Goal: Information Seeking & Learning: Find specific fact

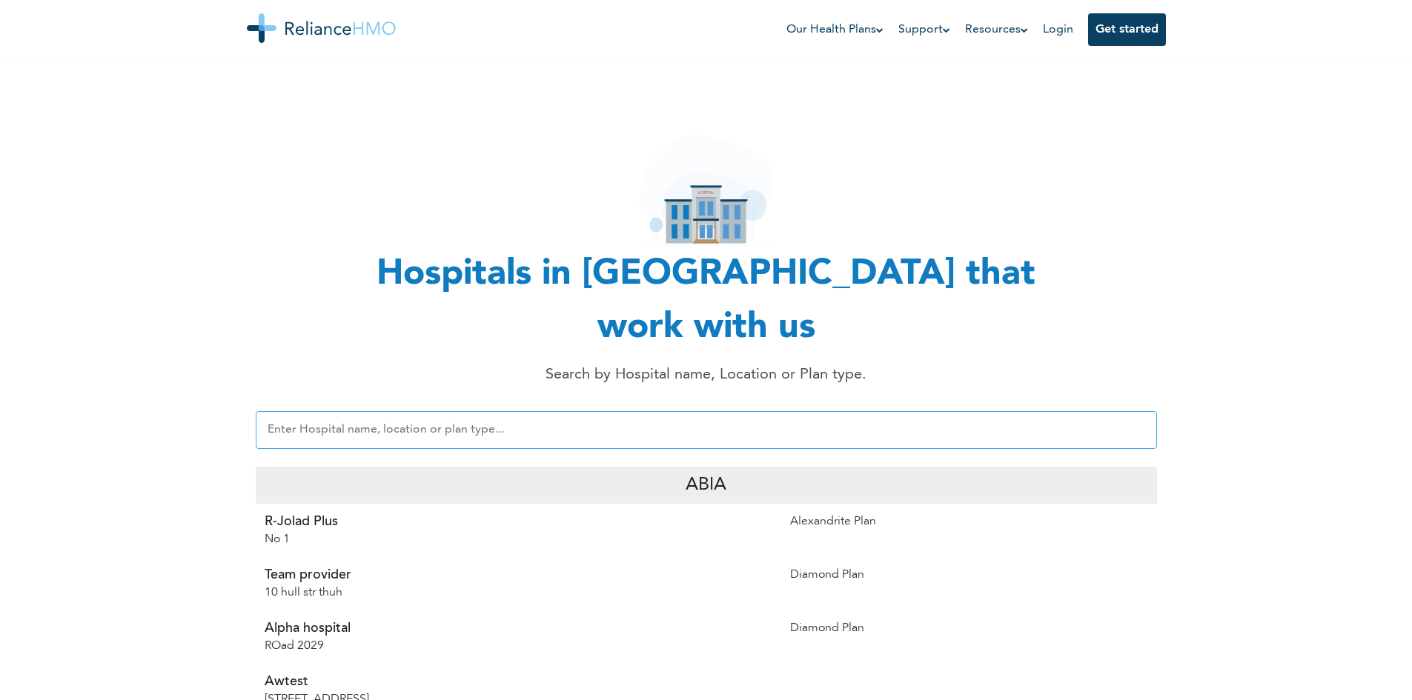
click at [488, 411] on input "text" at bounding box center [706, 430] width 901 height 38
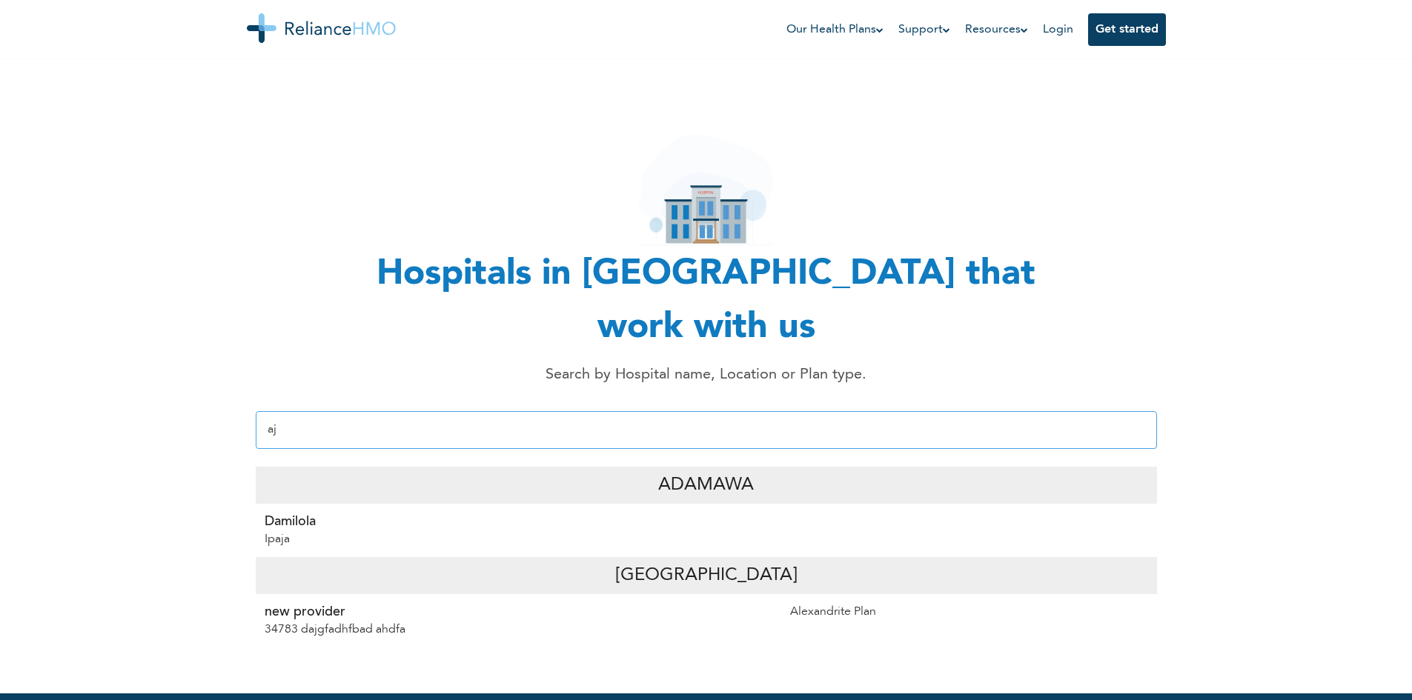
type input "a"
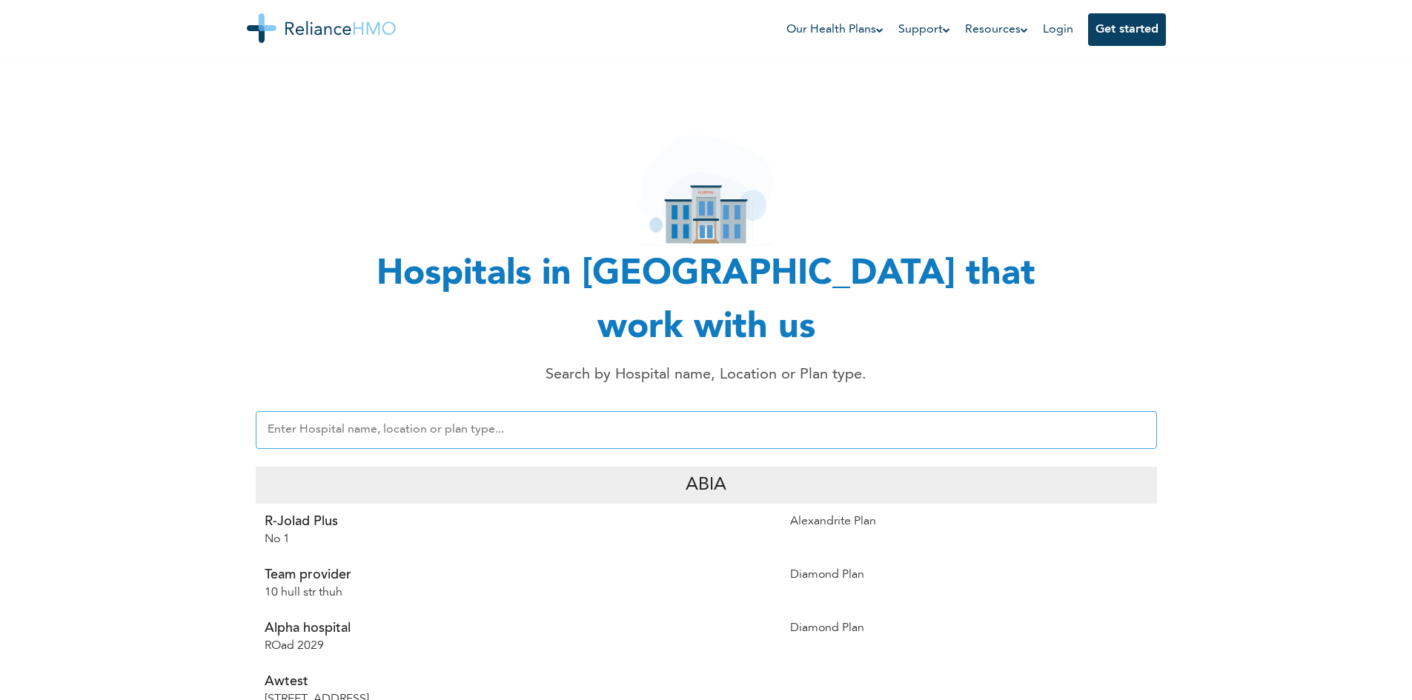
click at [388, 411] on input "text" at bounding box center [706, 430] width 901 height 38
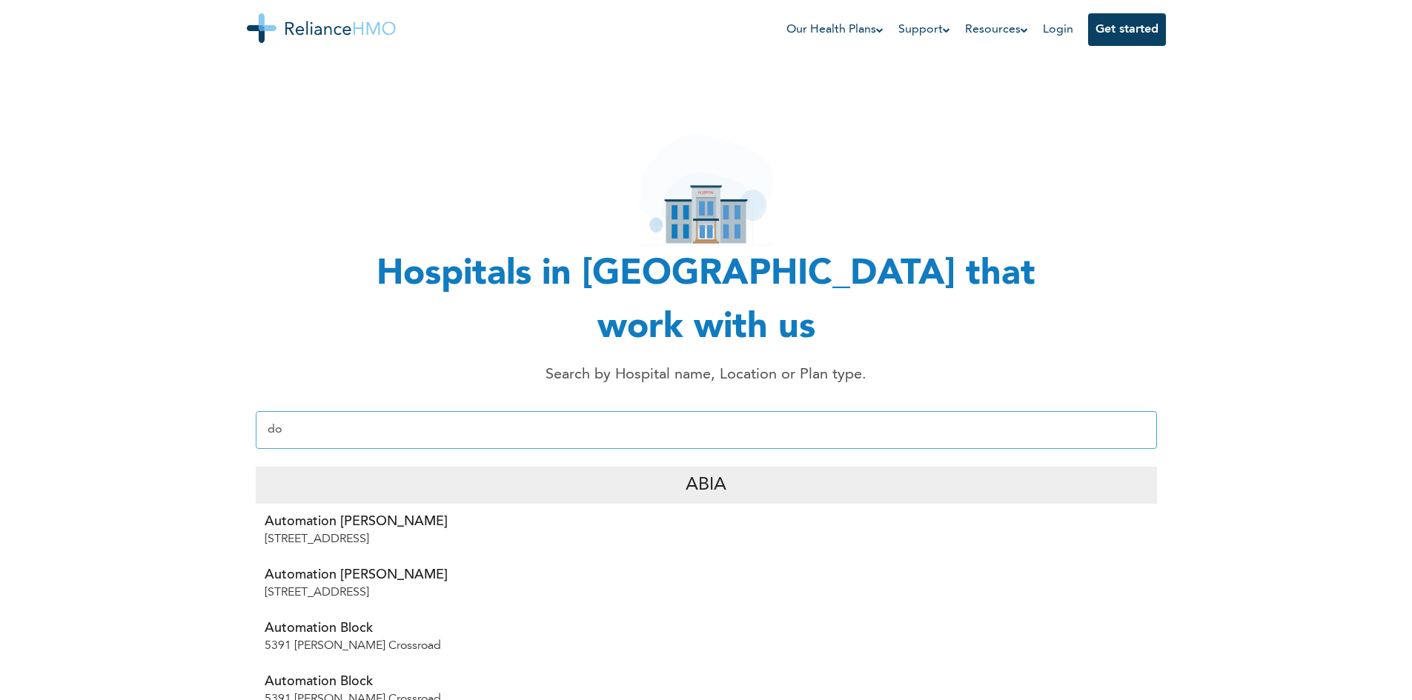
type input "d"
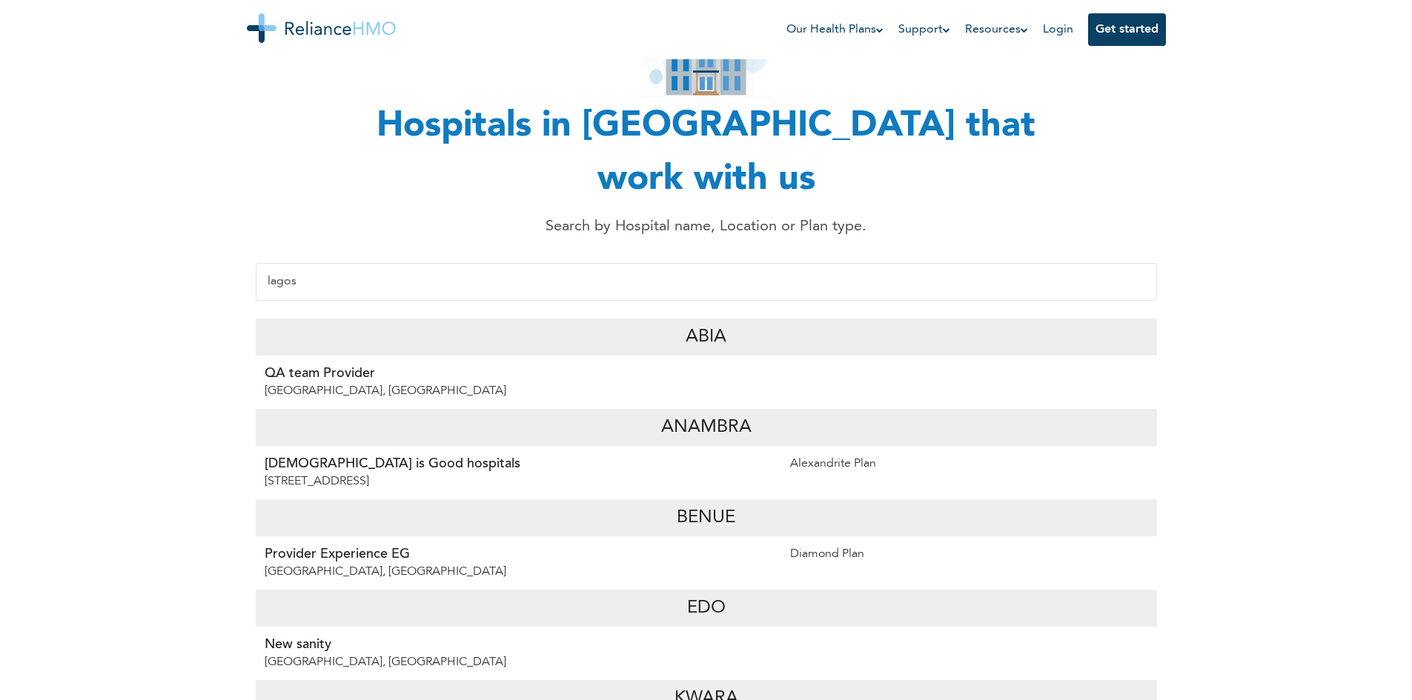
scroll to position [74, 0]
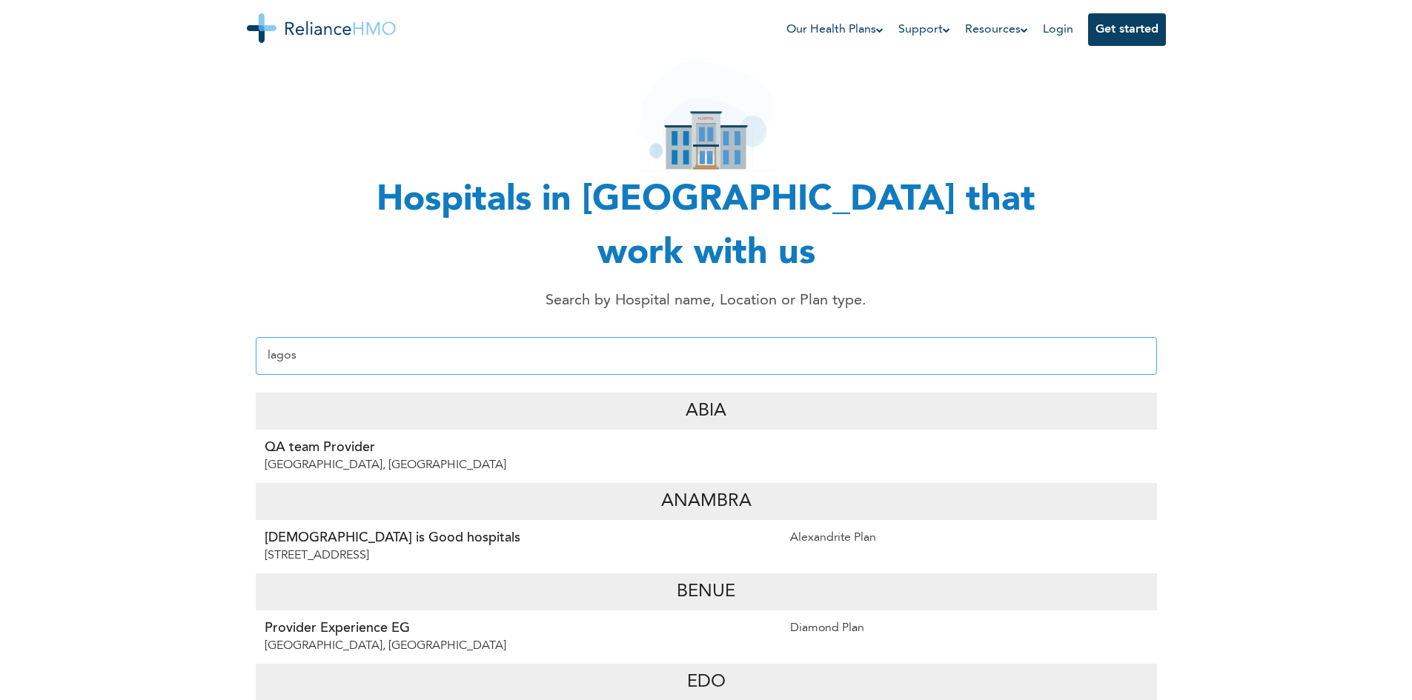
click at [464, 337] on input "lagos" at bounding box center [706, 356] width 901 height 38
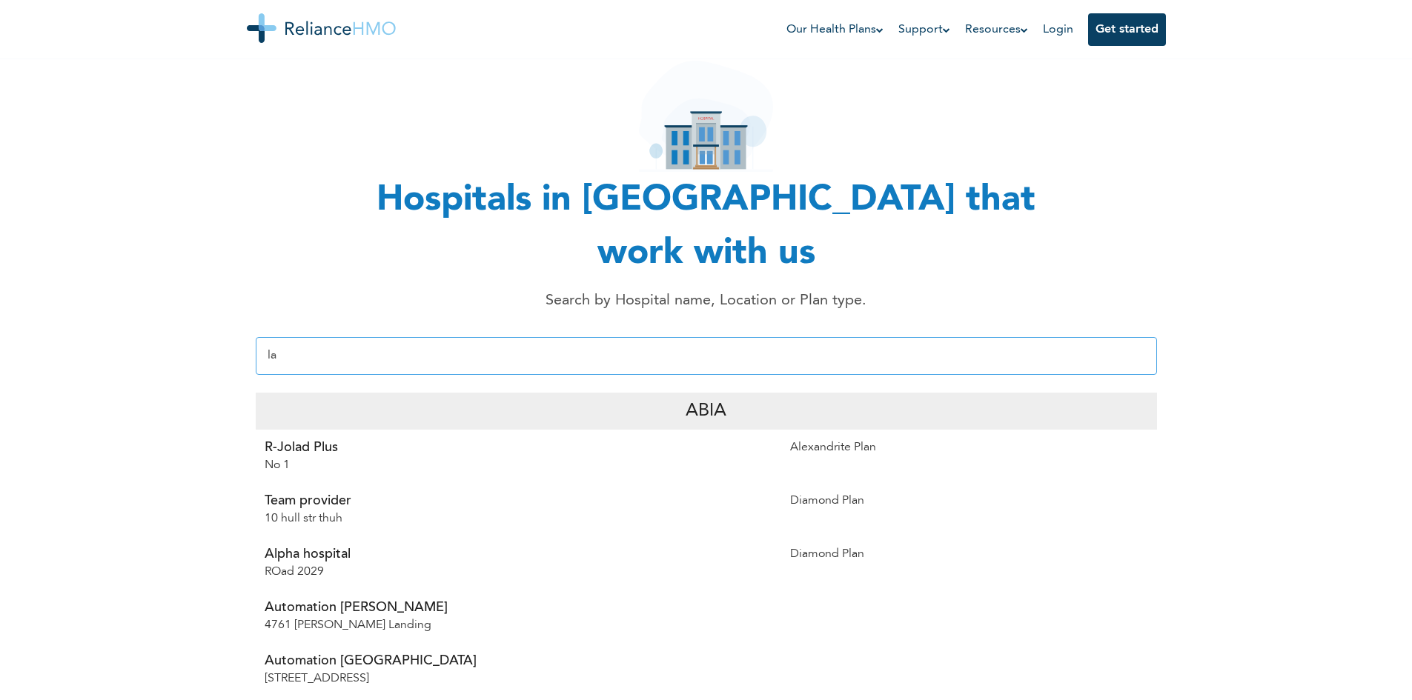
type input "l"
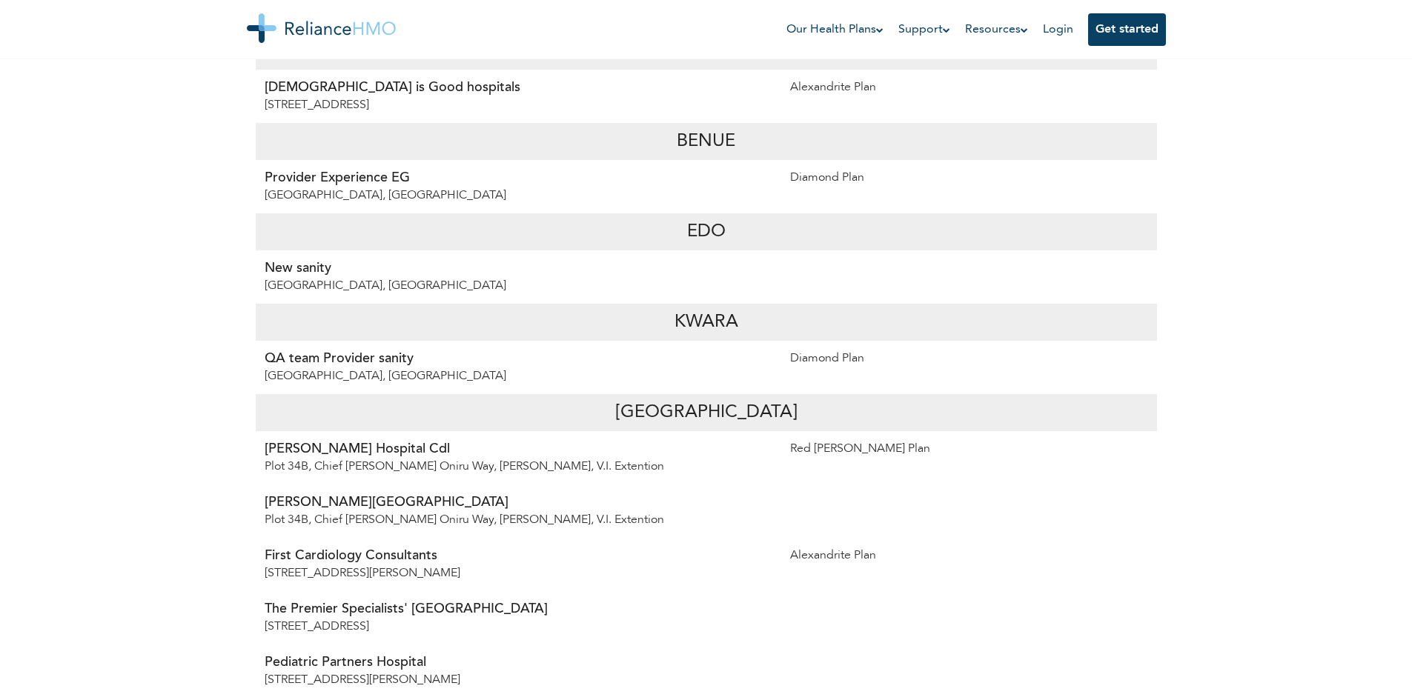
scroll to position [519, 0]
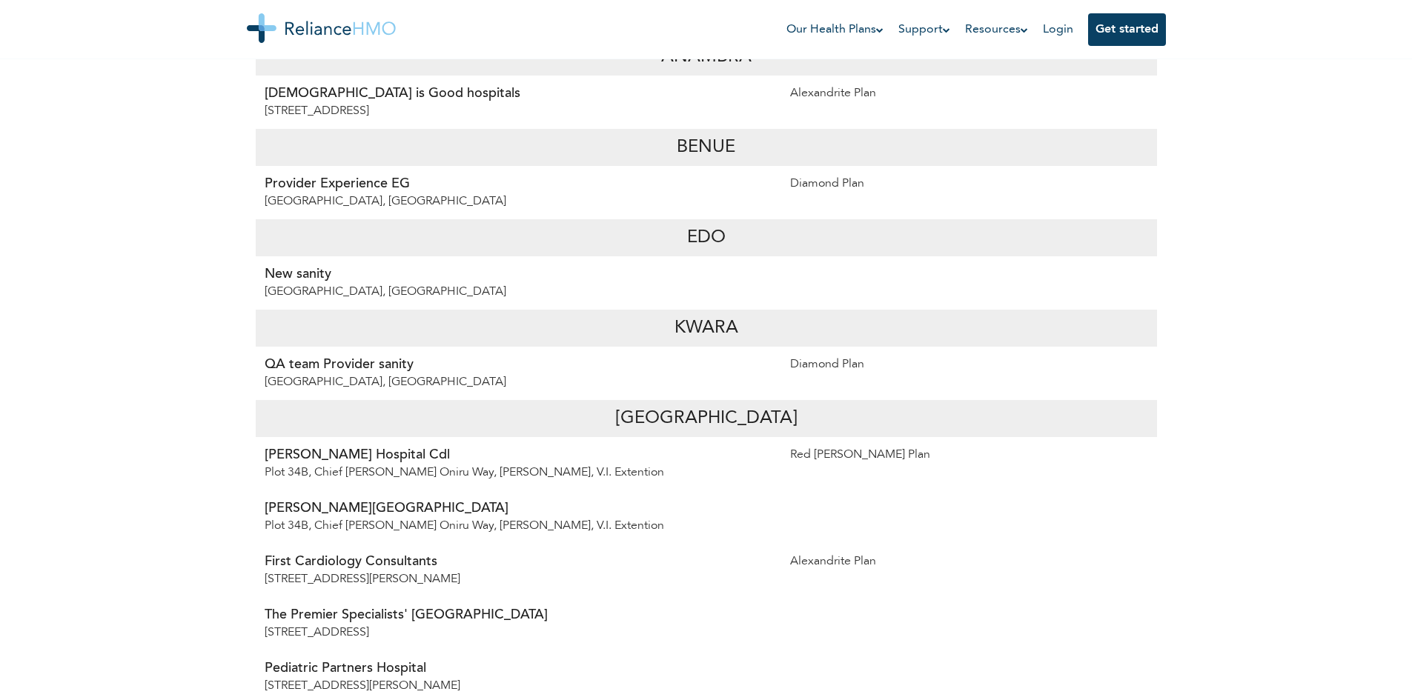
type input "lagos"
